Goal: Task Accomplishment & Management: Use online tool/utility

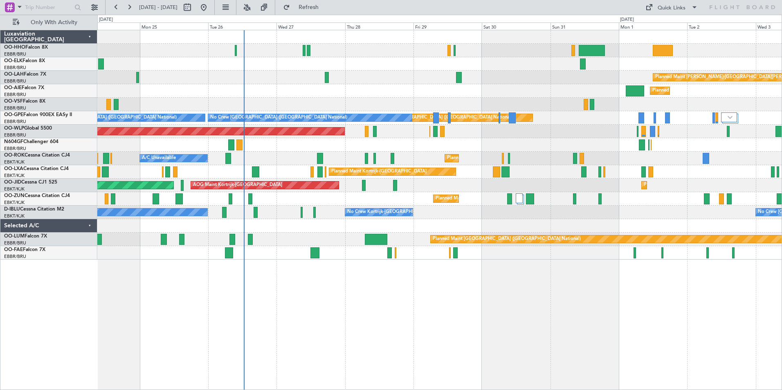
click at [192, 289] on div "Planned Maint [PERSON_NAME]-[GEOGRAPHIC_DATA][PERSON_NAME] ([GEOGRAPHIC_DATA][P…" at bounding box center [439, 210] width 685 height 361
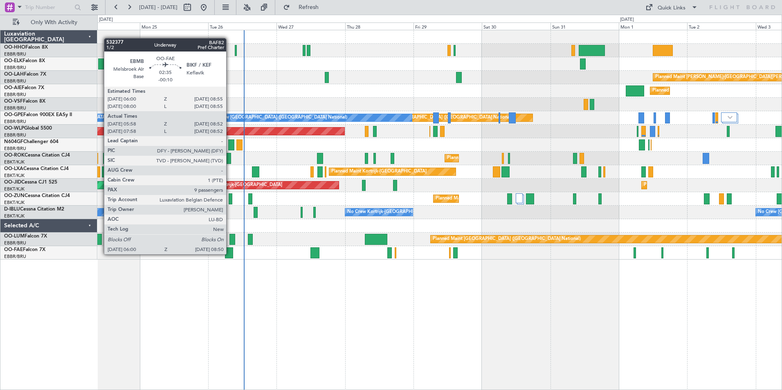
click at [230, 254] on div at bounding box center [229, 253] width 8 height 11
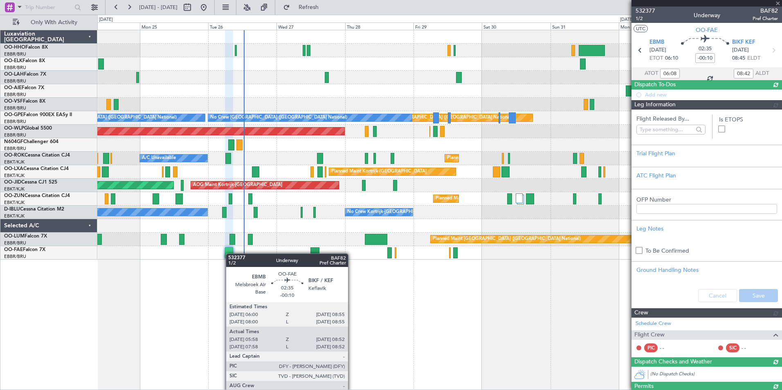
click at [230, 254] on div at bounding box center [229, 253] width 8 height 11
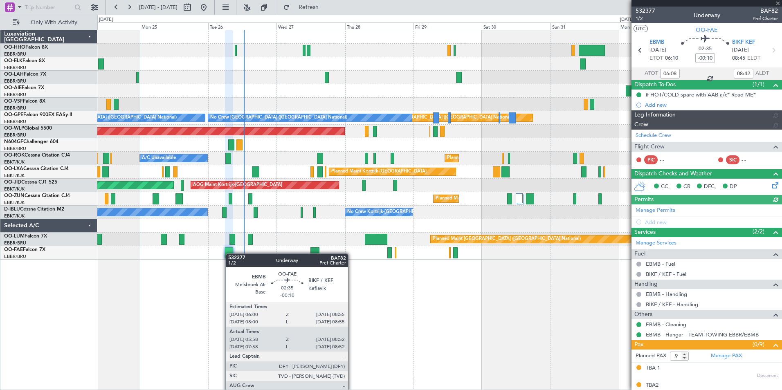
click at [230, 254] on div at bounding box center [229, 253] width 8 height 11
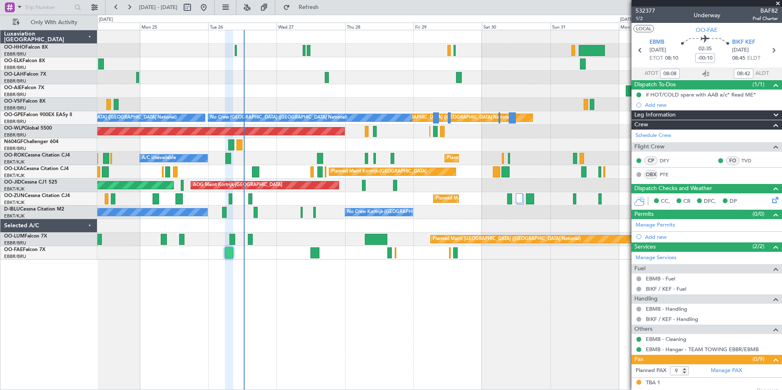
type input "06:08"
click at [778, 3] on span at bounding box center [778, 3] width 8 height 7
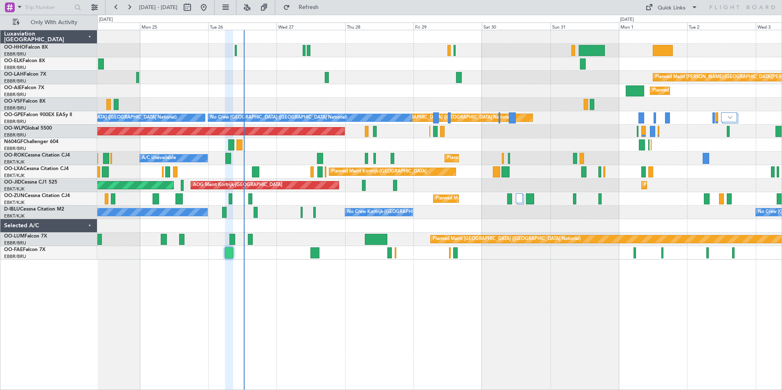
type input "0"
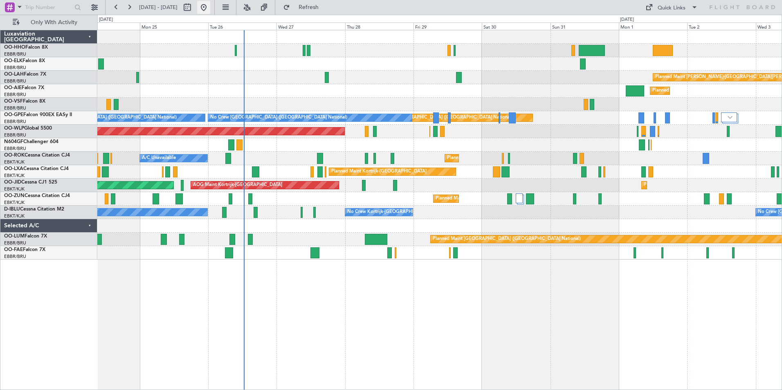
click at [210, 6] on button at bounding box center [203, 7] width 13 height 13
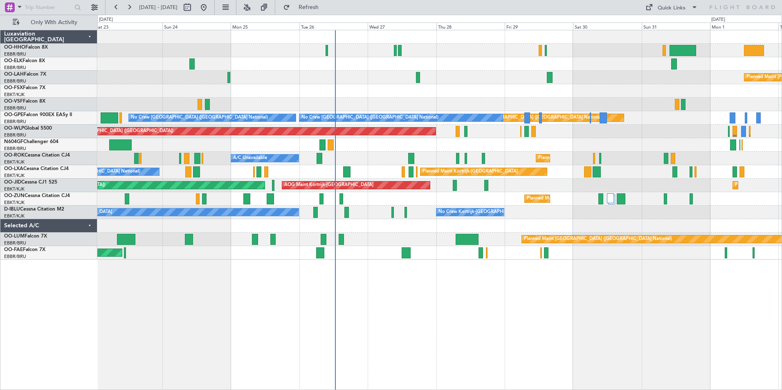
click at [392, 303] on div "Planned Maint [PERSON_NAME]-[GEOGRAPHIC_DATA][PERSON_NAME] ([GEOGRAPHIC_DATA][P…" at bounding box center [439, 210] width 685 height 361
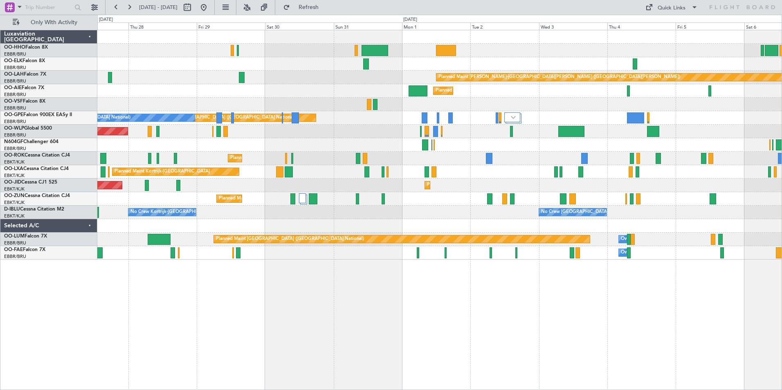
click at [328, 316] on div "Planned Maint Kortrijk-[GEOGRAPHIC_DATA] Planned [GEOGRAPHIC_DATA][PERSON_NAME]…" at bounding box center [439, 210] width 685 height 361
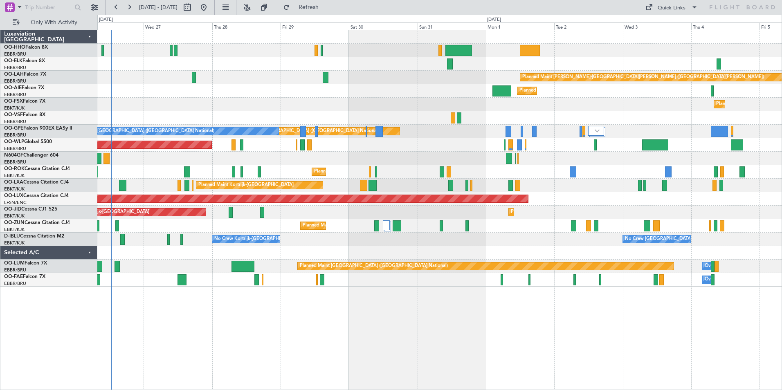
click at [453, 290] on div "Planned Maint [PERSON_NAME]-[GEOGRAPHIC_DATA][PERSON_NAME] ([GEOGRAPHIC_DATA][P…" at bounding box center [439, 210] width 685 height 361
